Goal: Navigation & Orientation: Find specific page/section

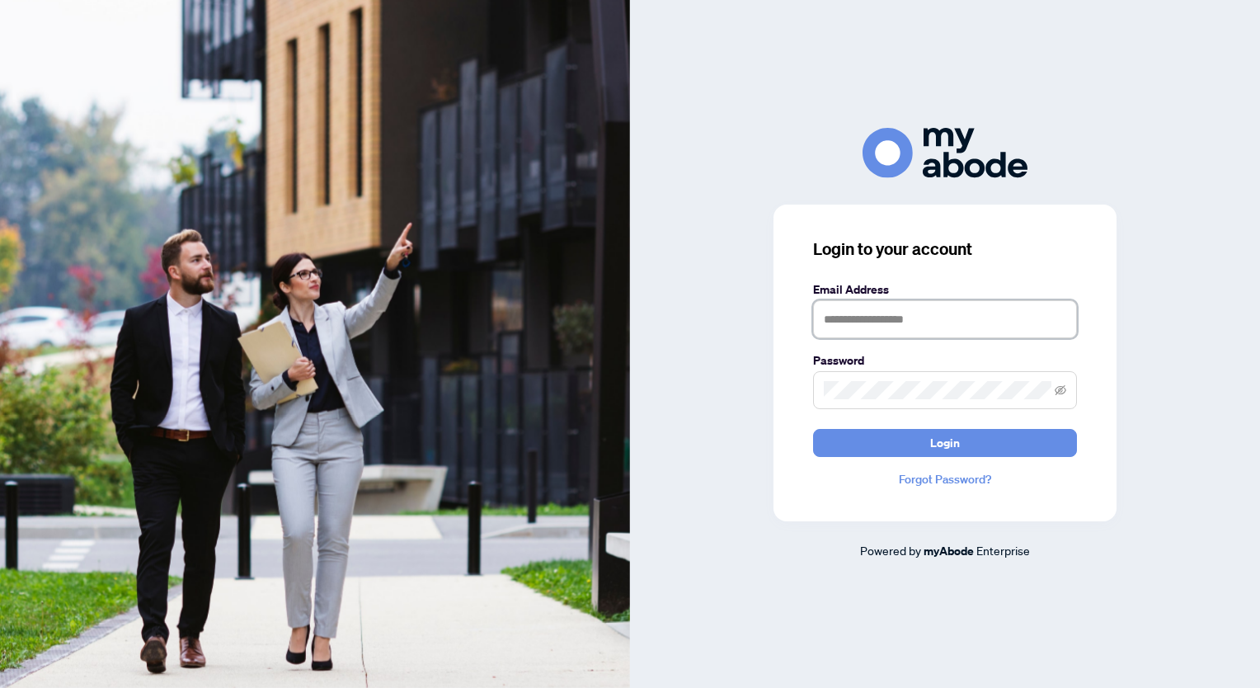
click at [890, 309] on input "text" at bounding box center [945, 319] width 264 height 38
type input "**********"
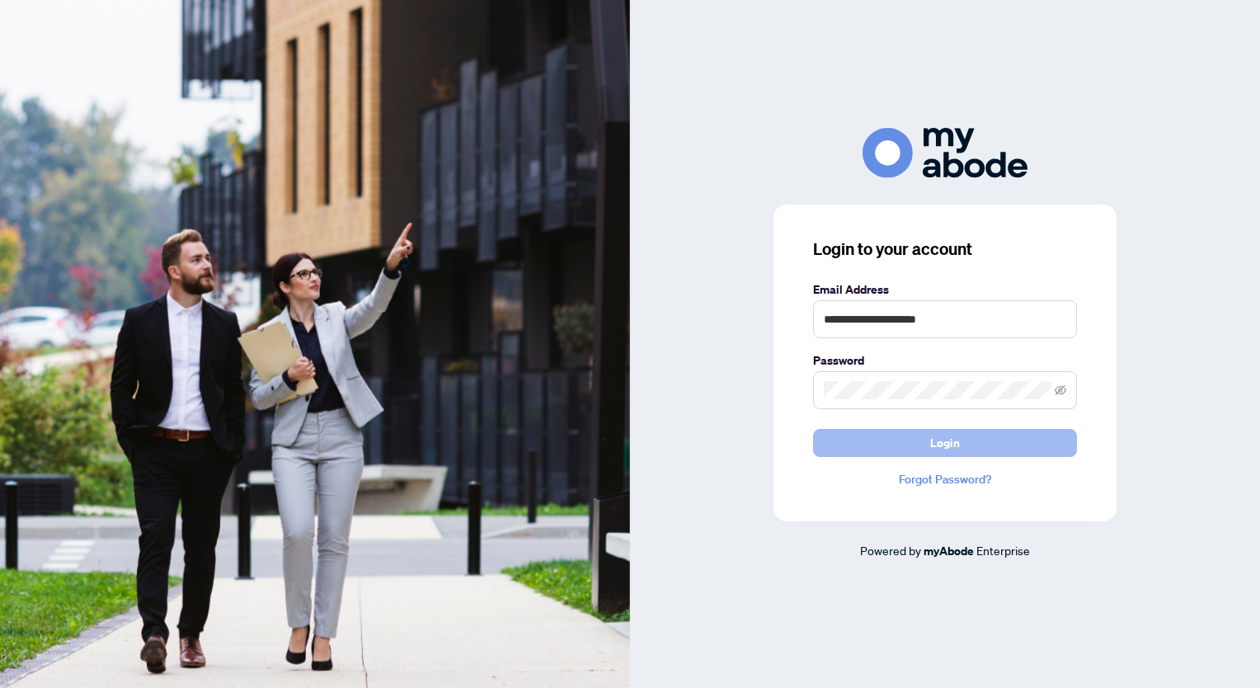
click at [919, 437] on button "Login" at bounding box center [945, 443] width 264 height 28
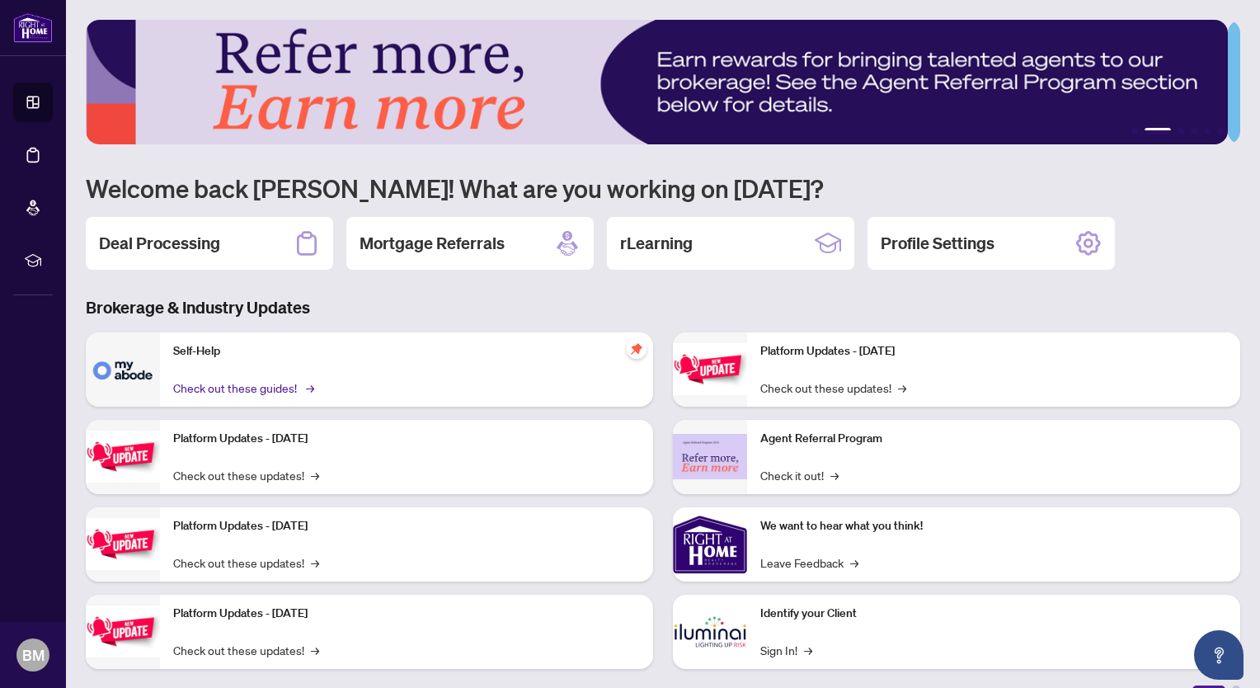
click at [241, 393] on link "Check out these guides! →" at bounding box center [242, 388] width 139 height 18
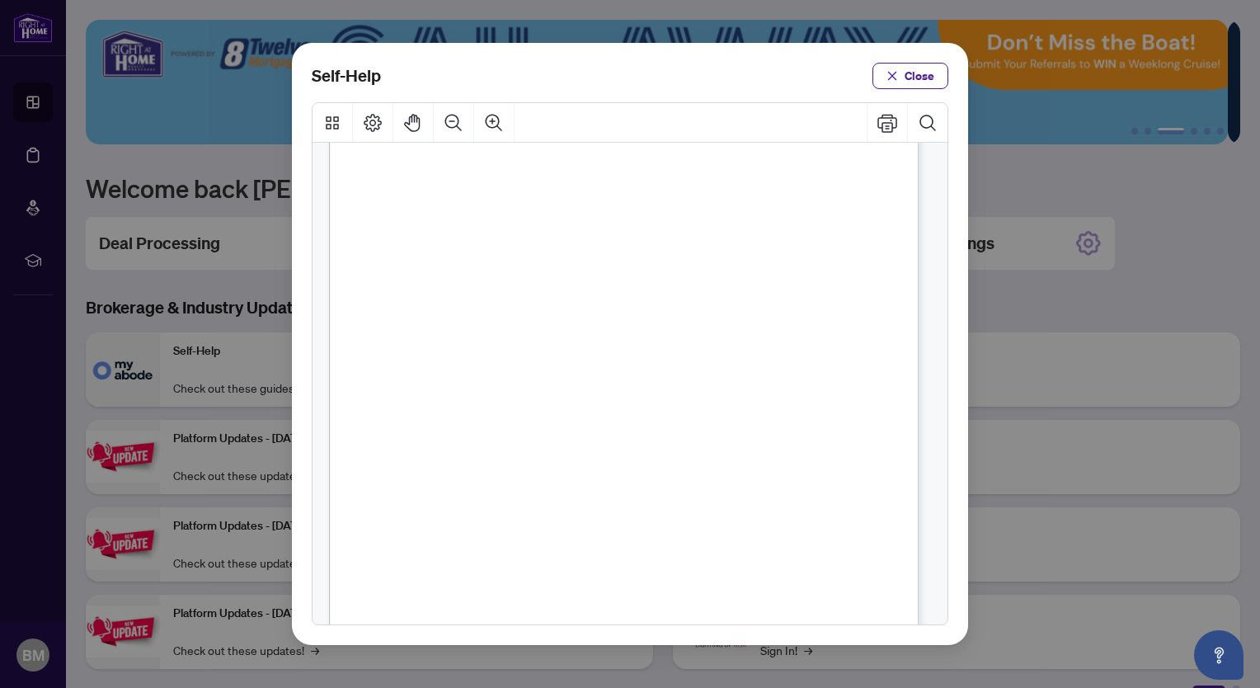
scroll to position [1017, 0]
click at [906, 71] on span "Close" at bounding box center [920, 76] width 30 height 26
